Goal: Task Accomplishment & Management: Manage account settings

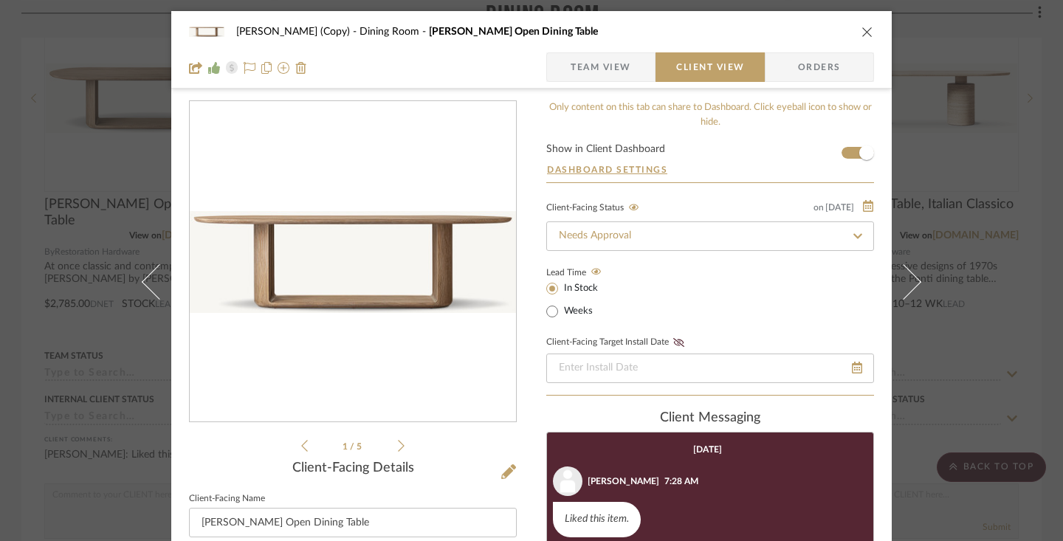
scroll to position [394, 0]
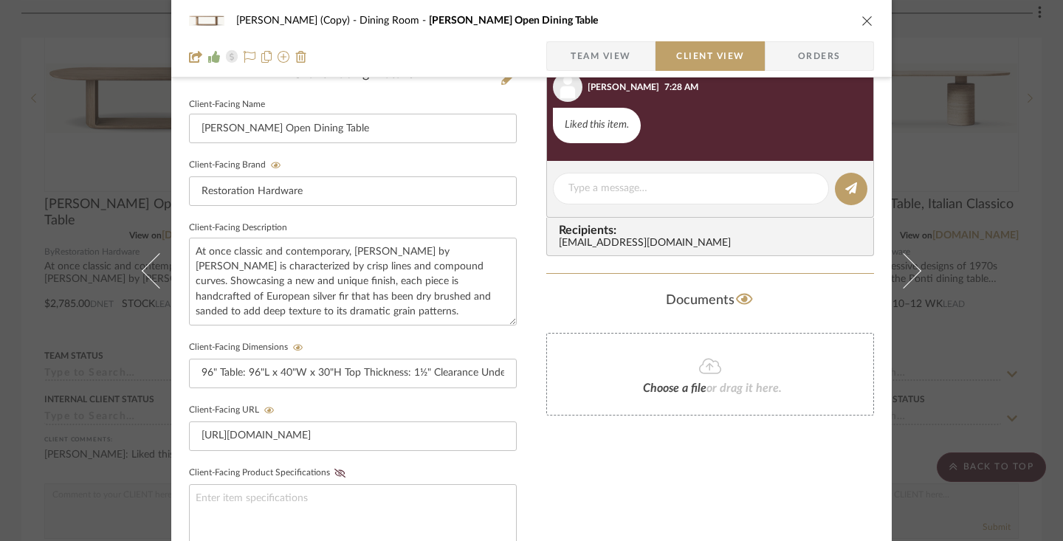
click at [863, 21] on icon "close" at bounding box center [867, 21] width 12 height 12
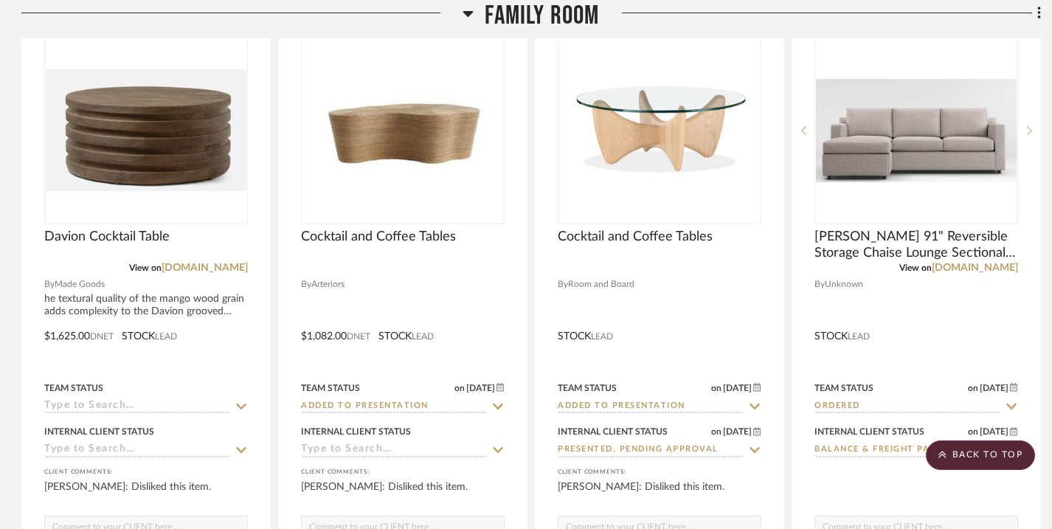
scroll to position [0, 1]
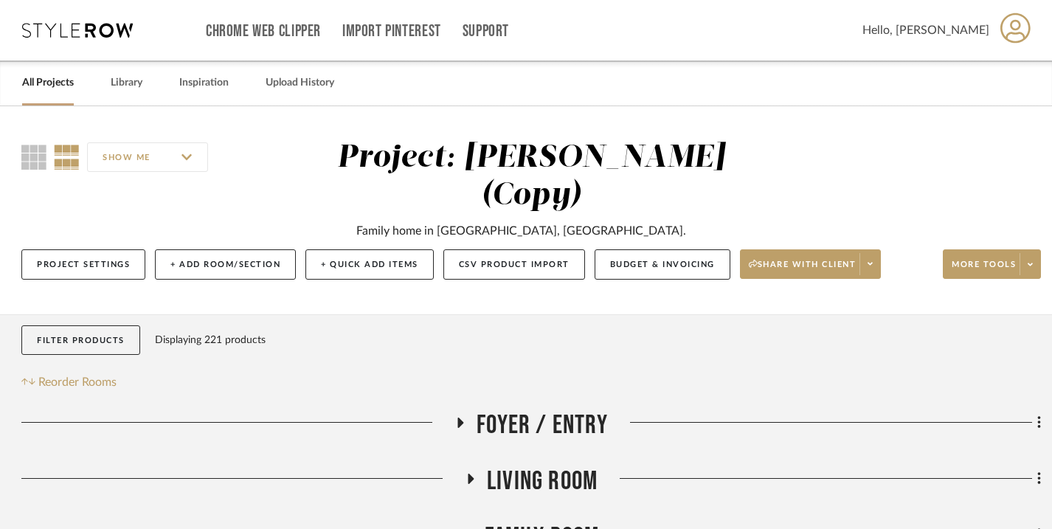
click at [61, 78] on link "All Projects" at bounding box center [48, 83] width 52 height 20
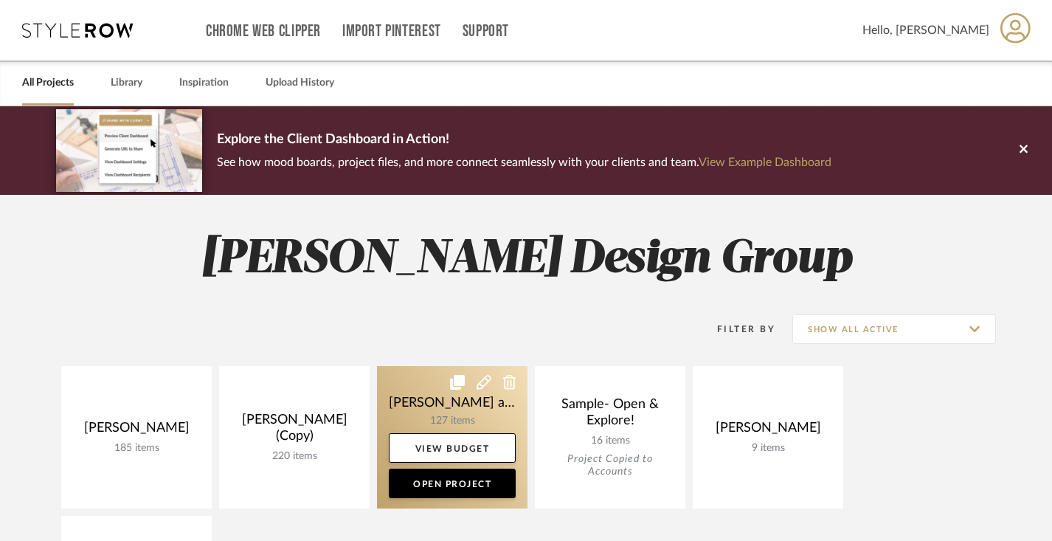
click at [458, 382] on icon at bounding box center [457, 382] width 15 height 15
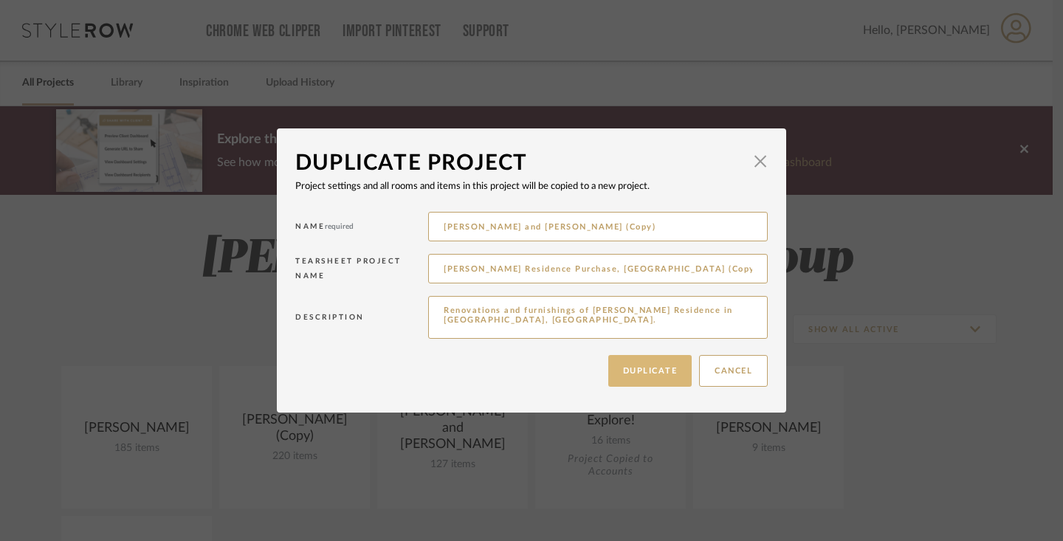
click at [666, 372] on button "Duplicate" at bounding box center [650, 371] width 84 height 32
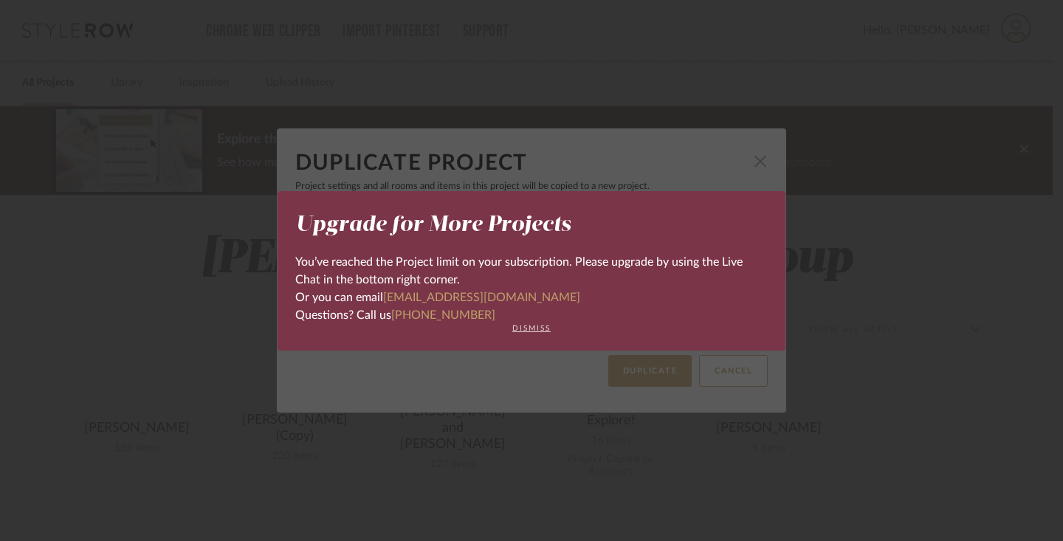
click at [538, 329] on button "dismiss" at bounding box center [531, 328] width 472 height 9
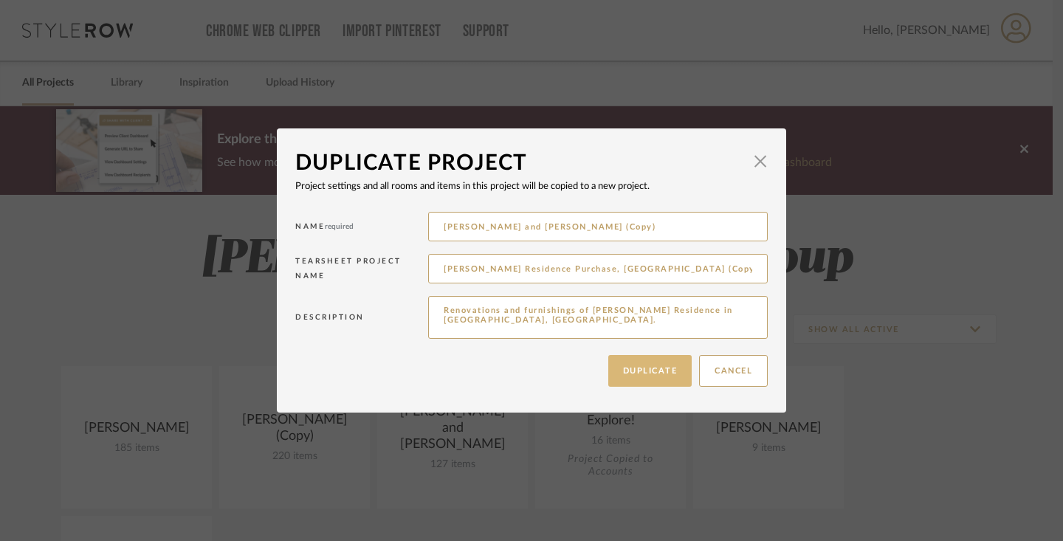
click at [662, 370] on button "Duplicate" at bounding box center [650, 371] width 84 height 32
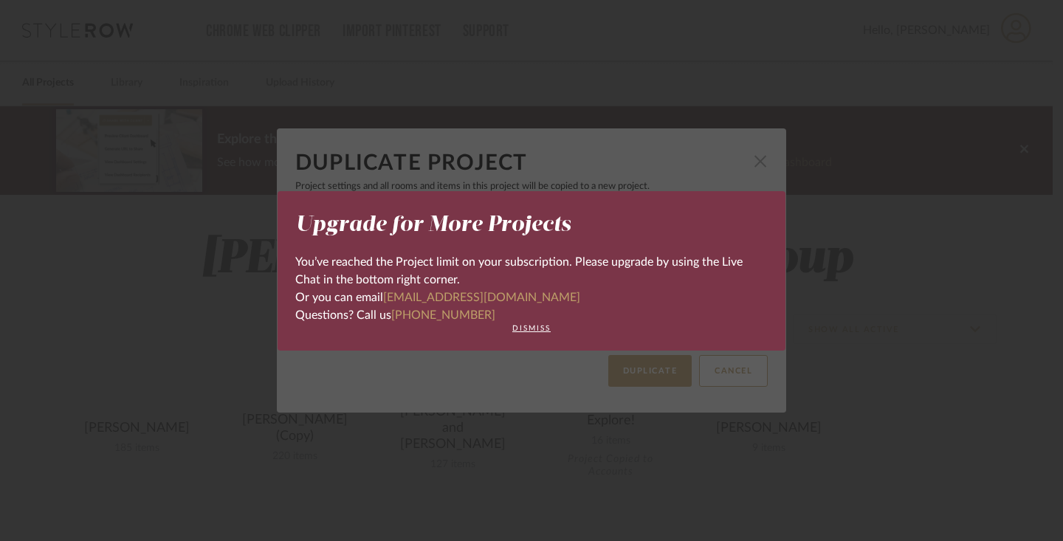
click at [856, 353] on div "Upgrade for More Projects You’ve reached the Project limit on your subscription…" at bounding box center [531, 270] width 1063 height 541
click at [527, 325] on button "dismiss" at bounding box center [531, 328] width 472 height 9
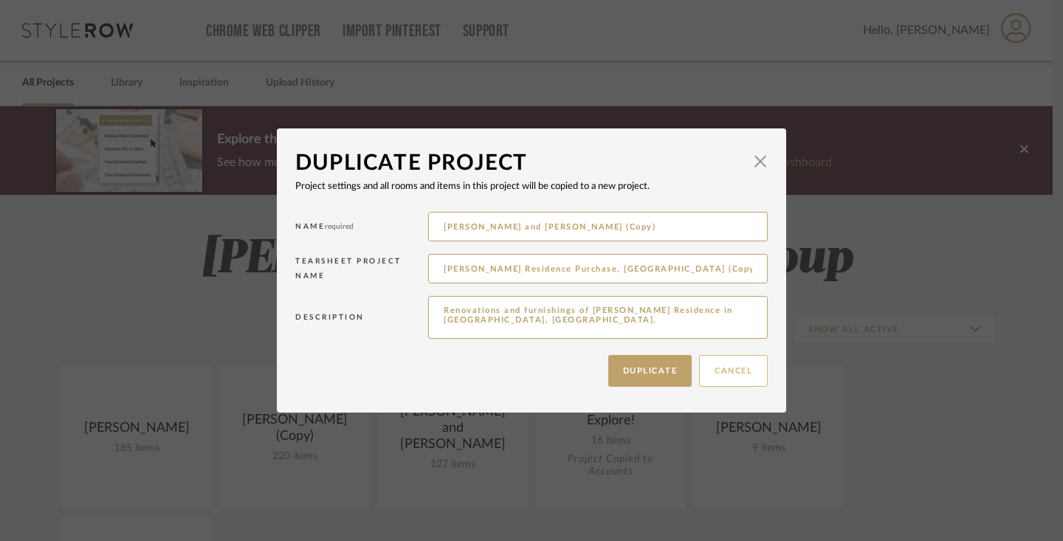
click at [738, 367] on button "Cancel" at bounding box center [733, 371] width 69 height 32
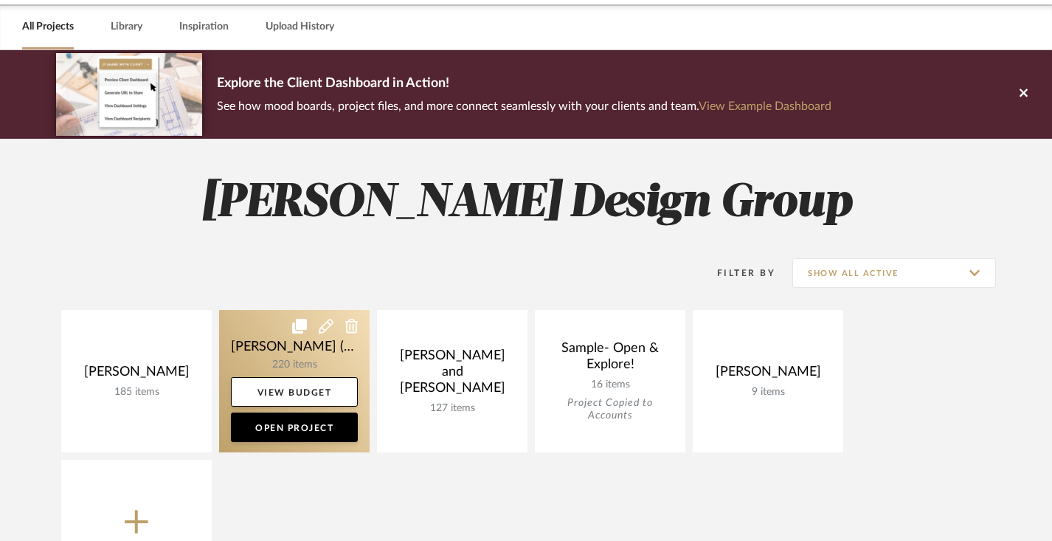
scroll to position [58, 0]
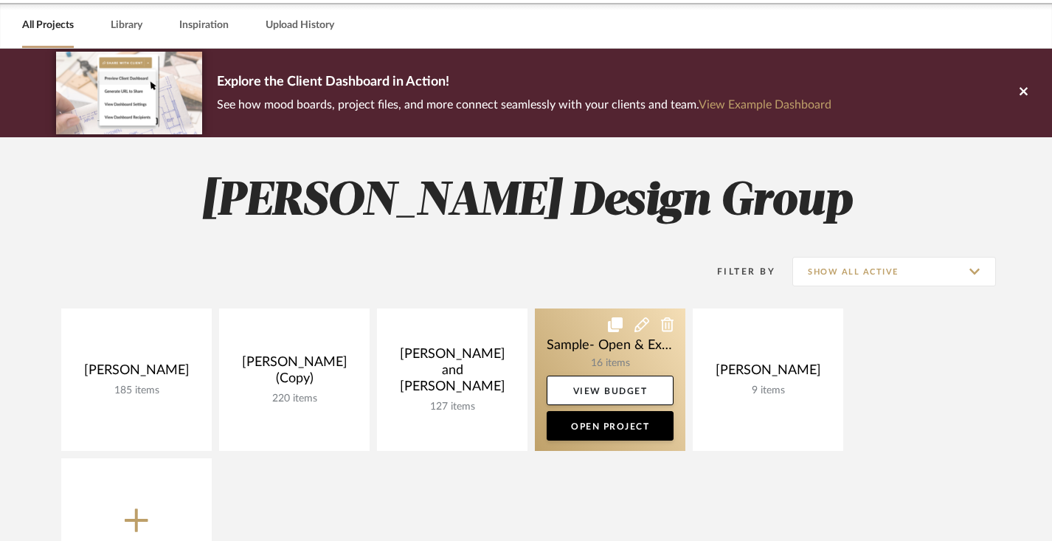
click at [667, 325] on icon at bounding box center [667, 324] width 13 height 15
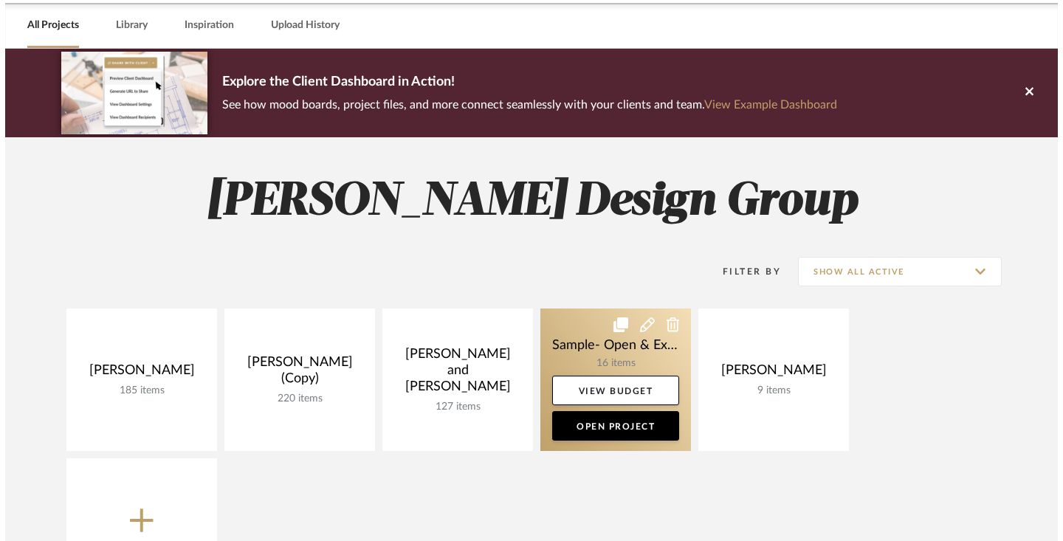
scroll to position [0, 0]
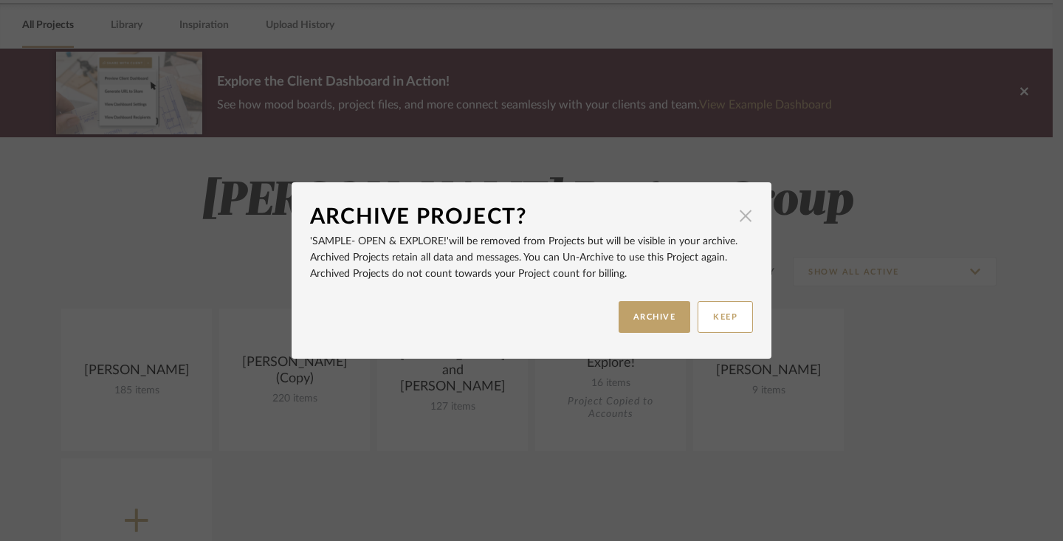
click at [740, 216] on span "button" at bounding box center [746, 216] width 30 height 30
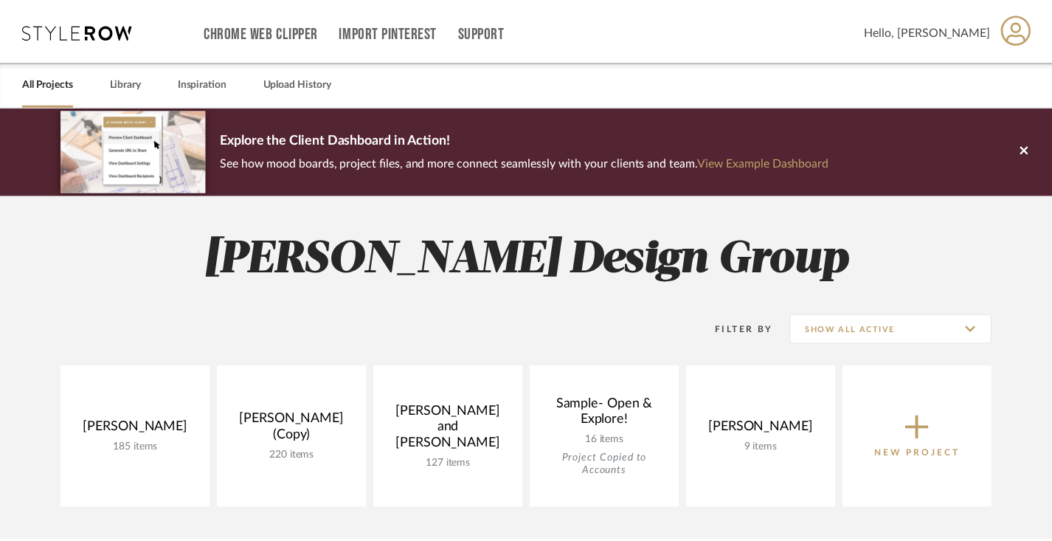
scroll to position [58, 0]
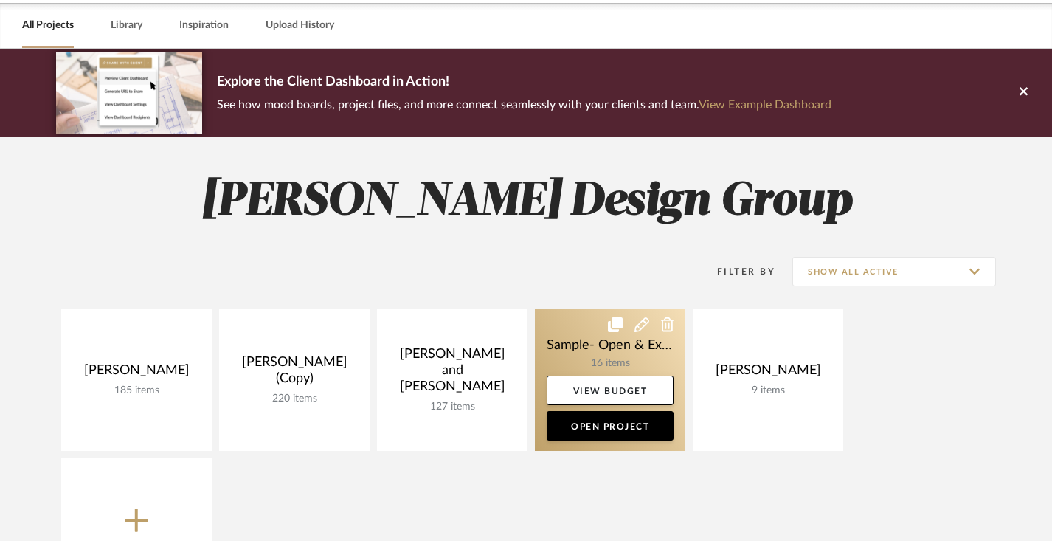
click at [668, 326] on icon at bounding box center [667, 324] width 13 height 15
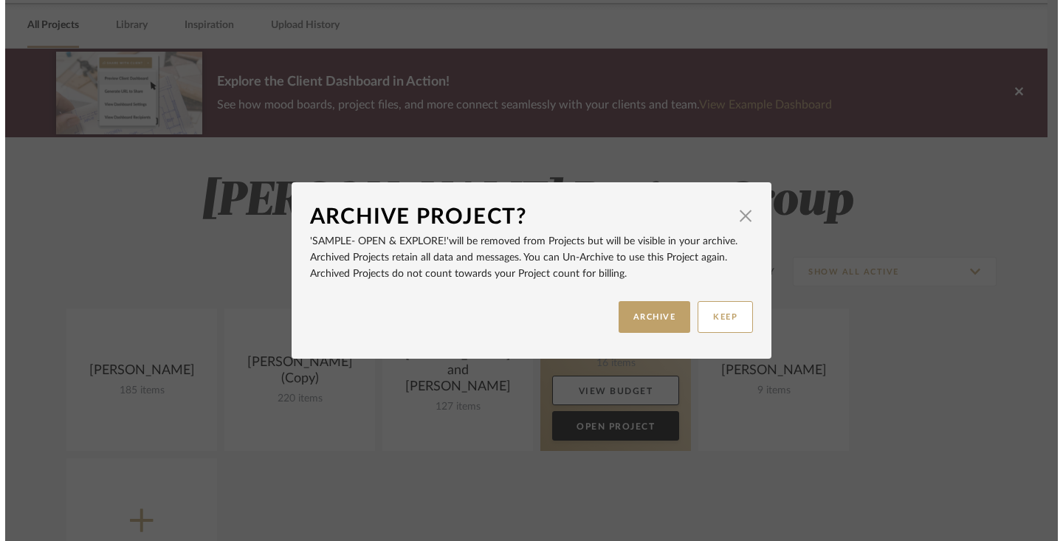
scroll to position [0, 0]
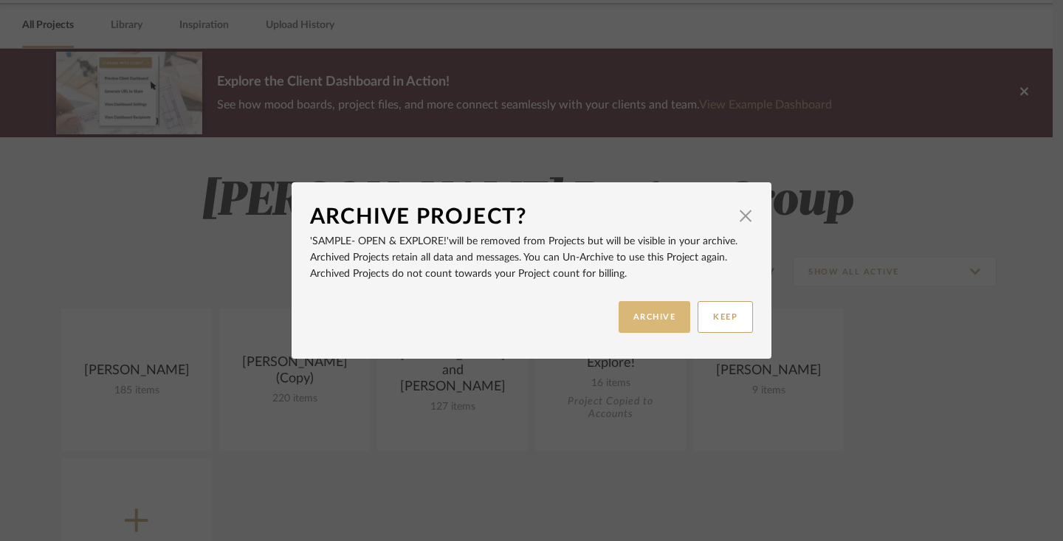
click at [668, 319] on button "ARCHIVE" at bounding box center [654, 317] width 72 height 32
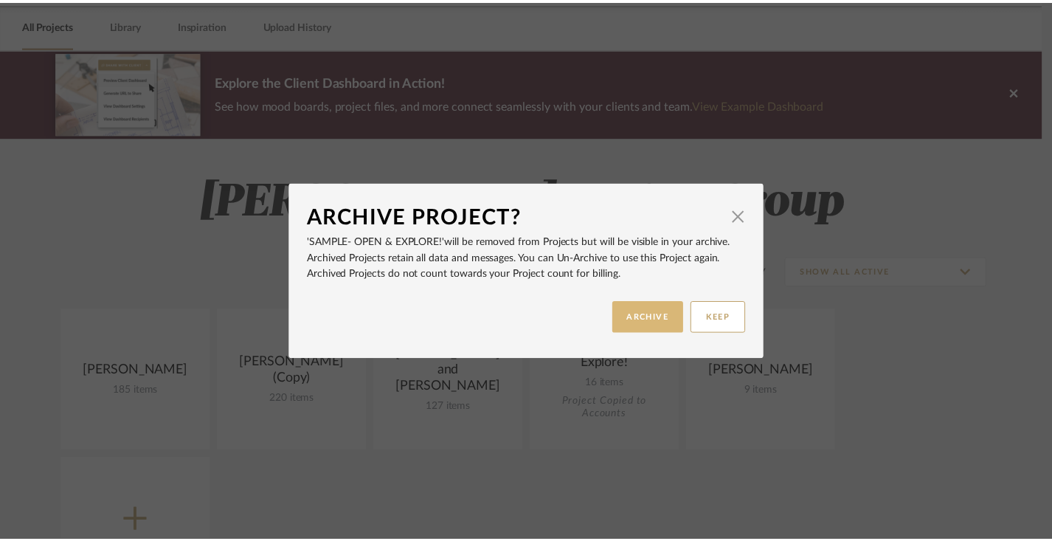
scroll to position [58, 0]
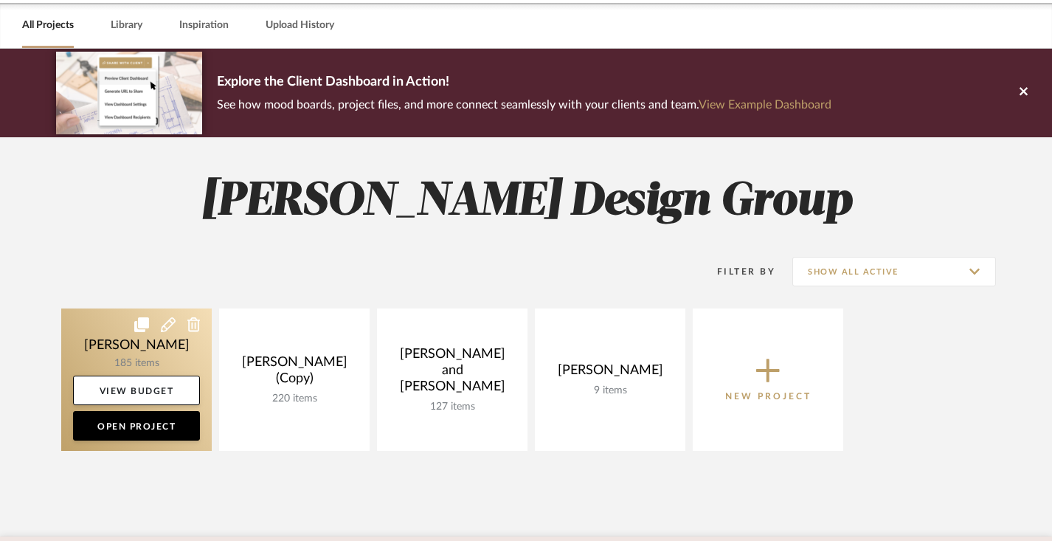
click at [139, 322] on icon at bounding box center [141, 324] width 15 height 15
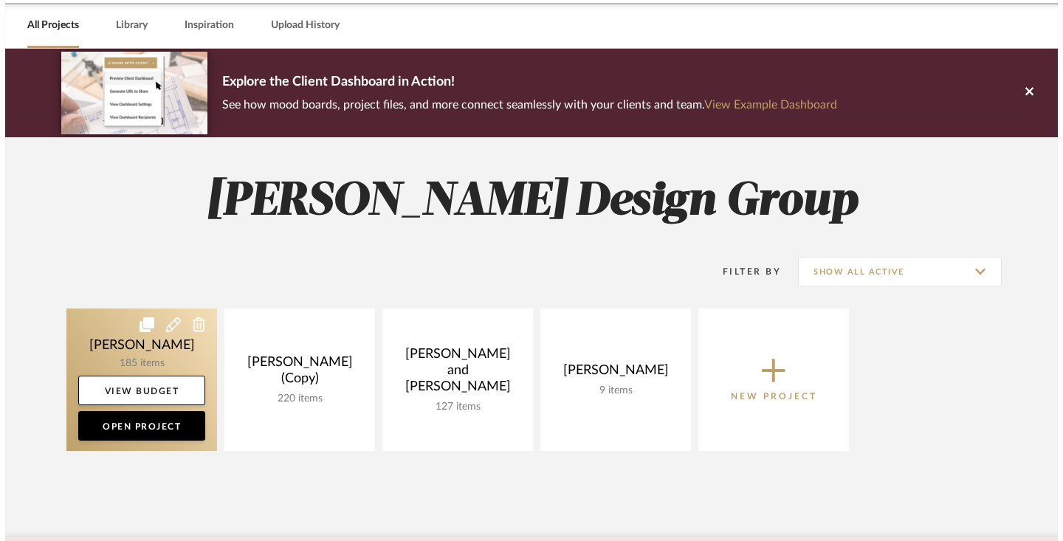
scroll to position [0, 0]
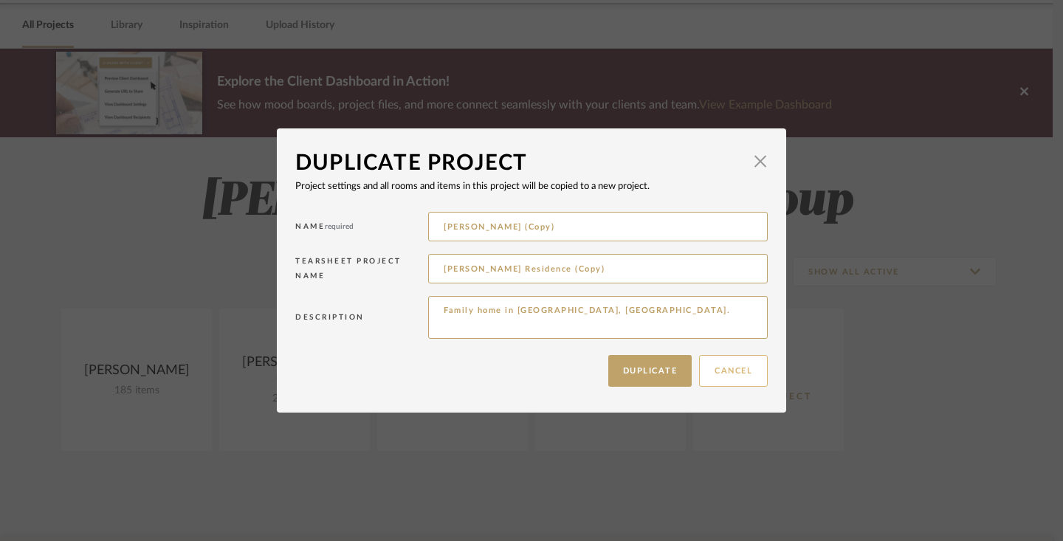
click at [720, 370] on button "Cancel" at bounding box center [733, 371] width 69 height 32
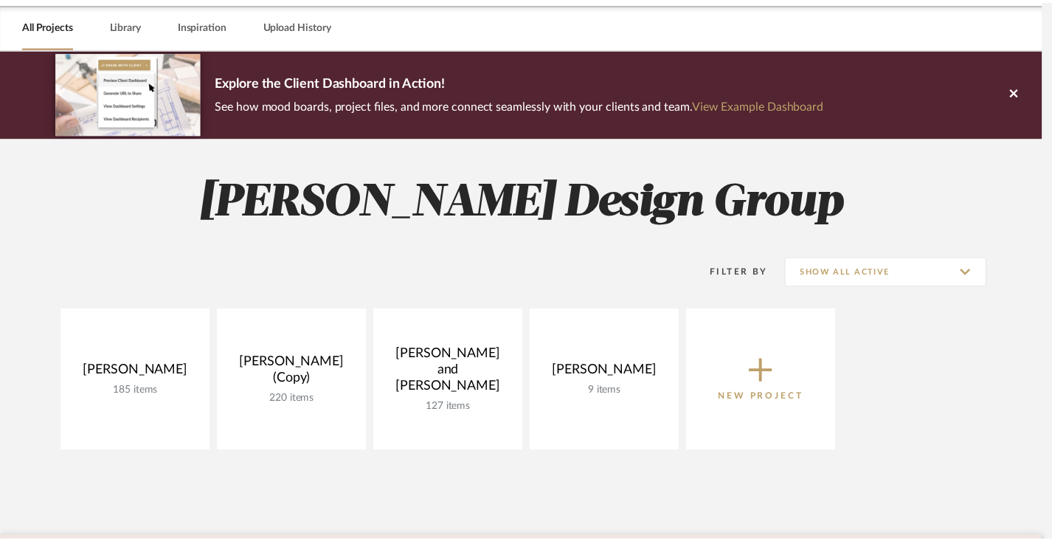
scroll to position [58, 0]
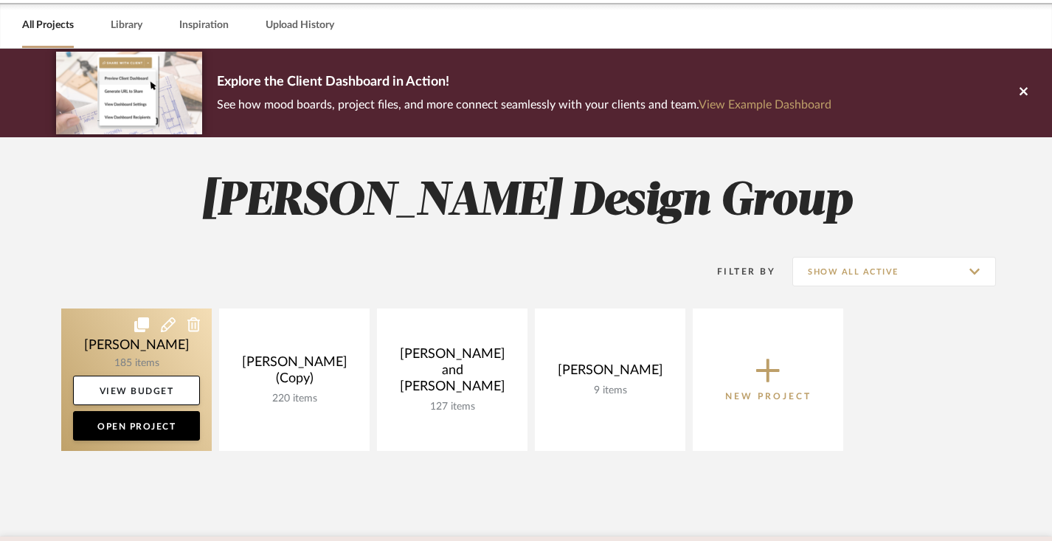
click at [196, 324] on icon at bounding box center [193, 324] width 13 height 15
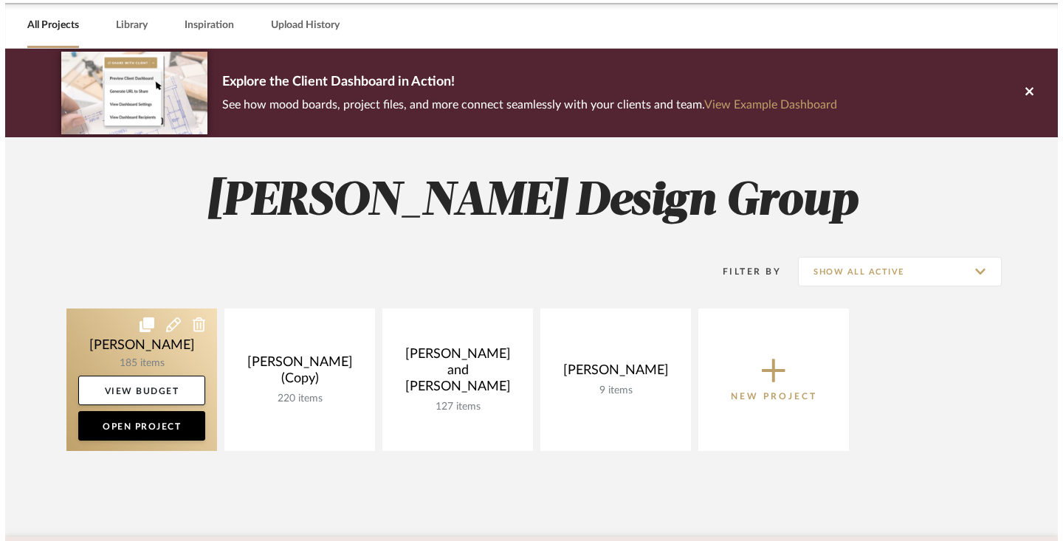
scroll to position [0, 0]
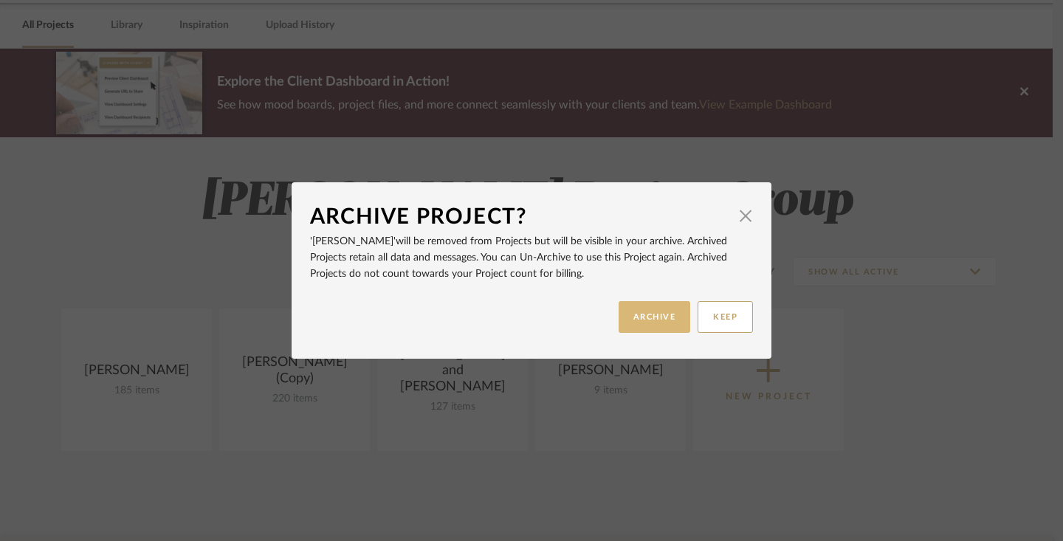
click at [652, 317] on button "ARCHIVE" at bounding box center [654, 317] width 72 height 32
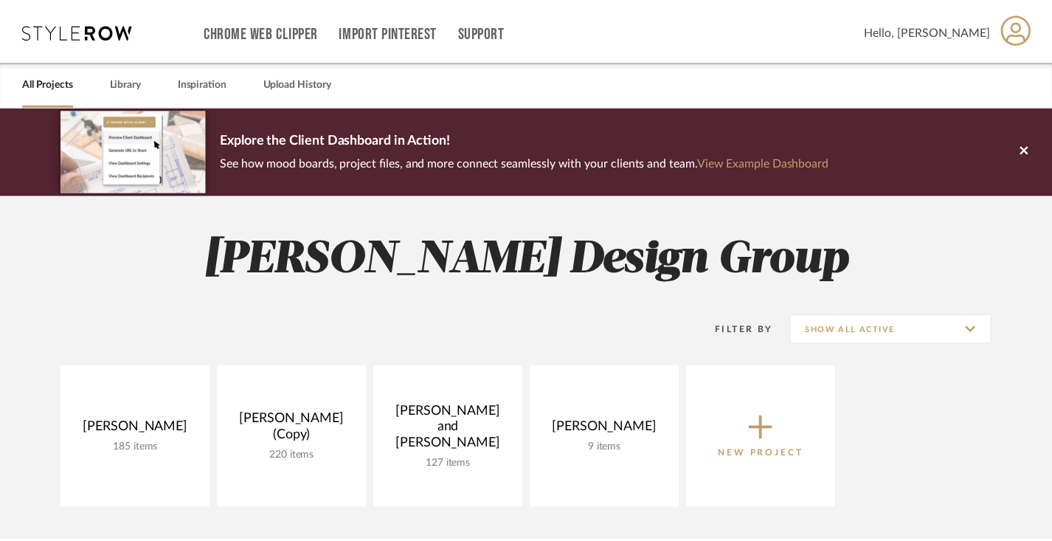
scroll to position [58, 0]
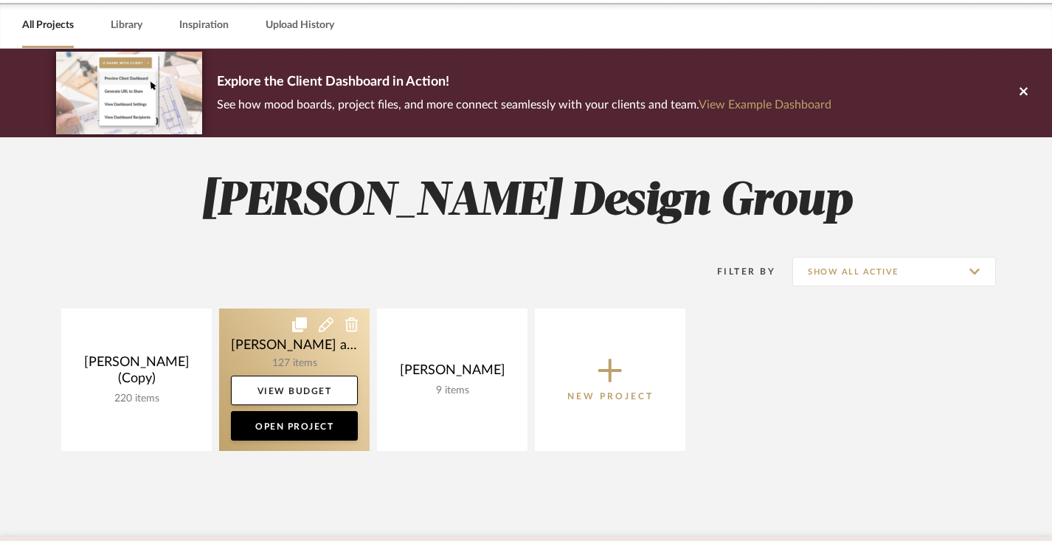
click at [302, 325] on icon at bounding box center [299, 324] width 15 height 15
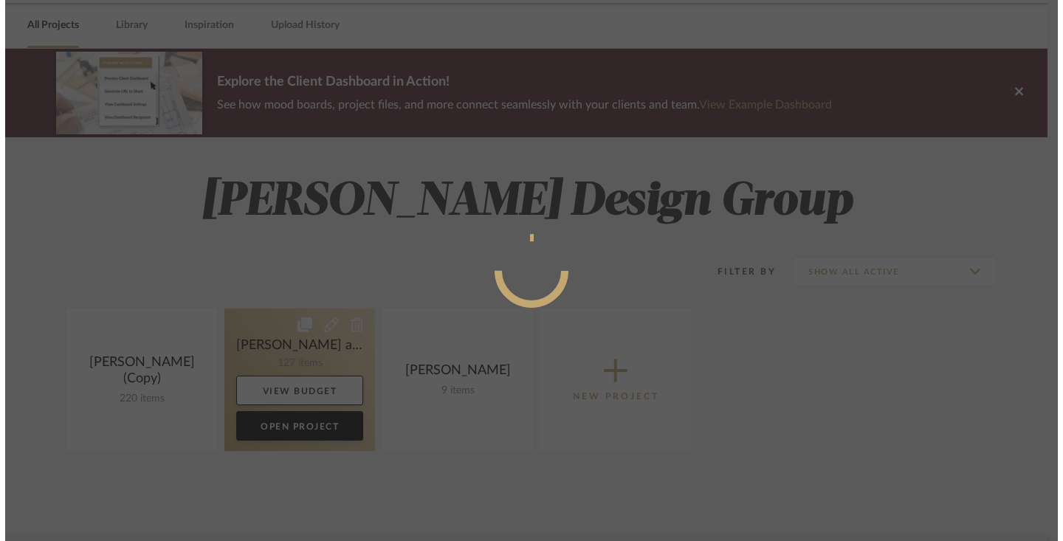
scroll to position [0, 0]
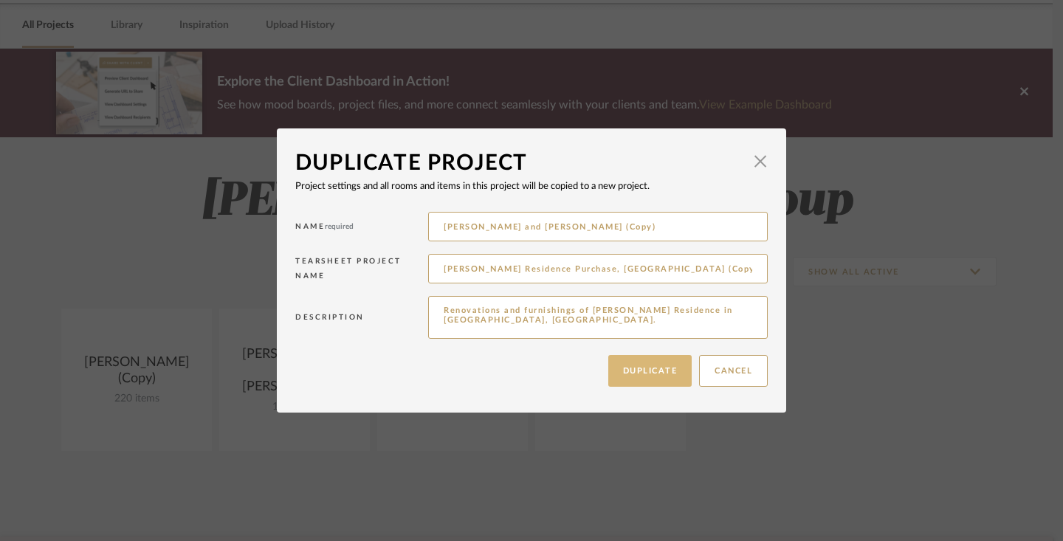
click at [667, 371] on button "Duplicate" at bounding box center [650, 371] width 84 height 32
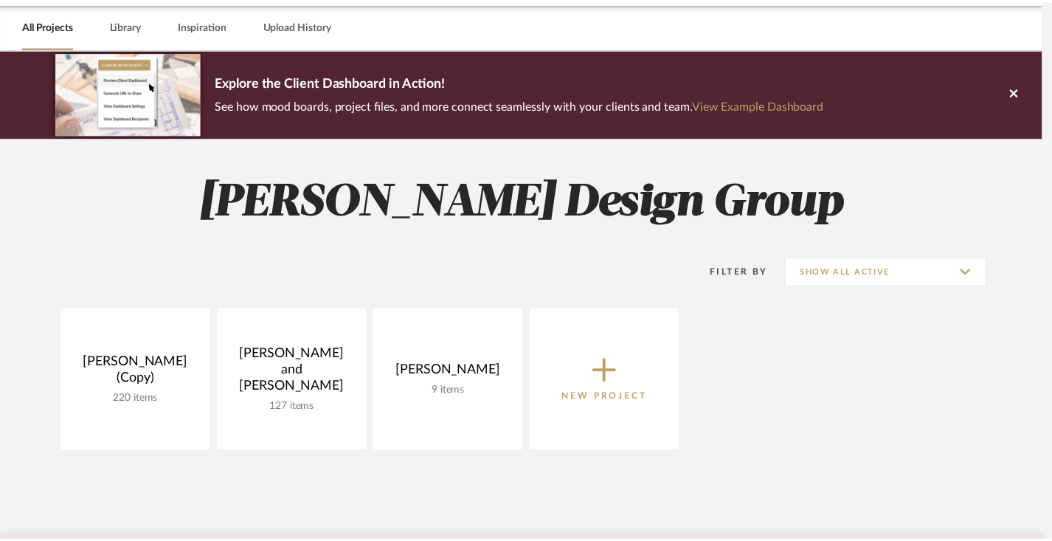
scroll to position [58, 0]
